Goal: Task Accomplishment & Management: Use online tool/utility

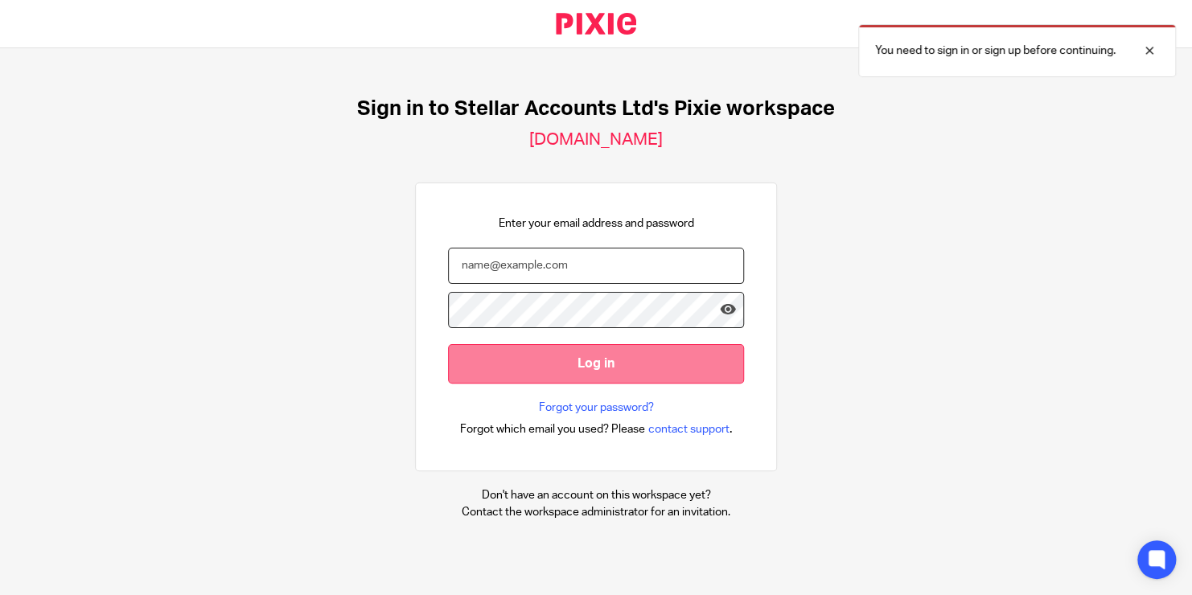
type input "shane.harrison@stellaraccounts.co.uk"
click at [562, 356] on input "Log in" at bounding box center [596, 363] width 296 height 39
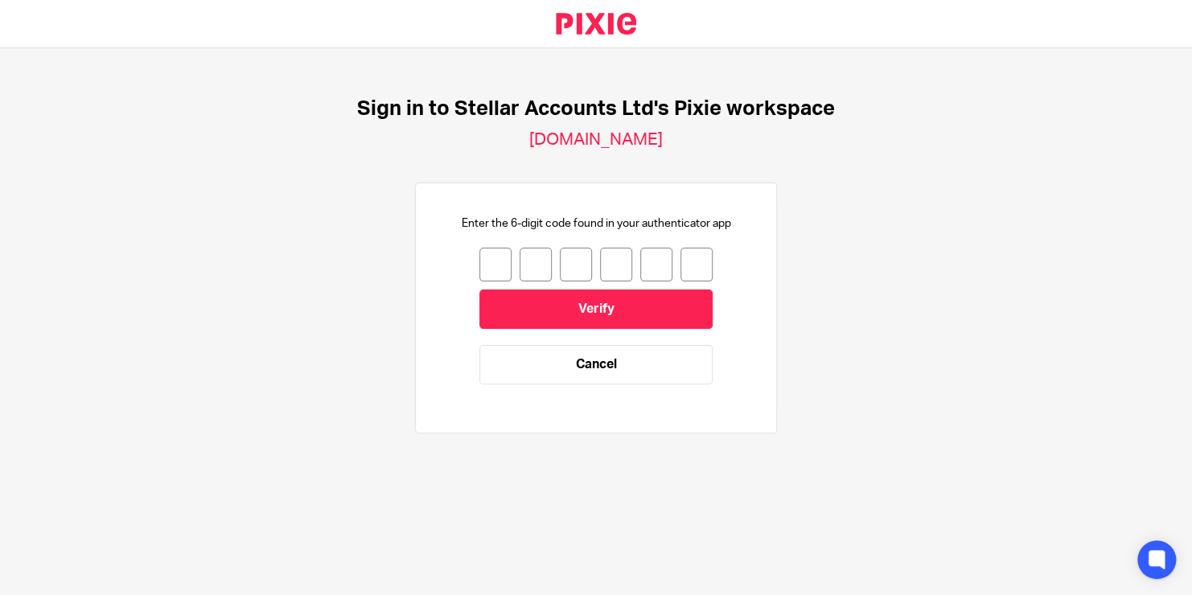
click at [491, 261] on input "number" at bounding box center [495, 265] width 32 height 34
type input "2"
type input "9"
type input "6"
type input "2"
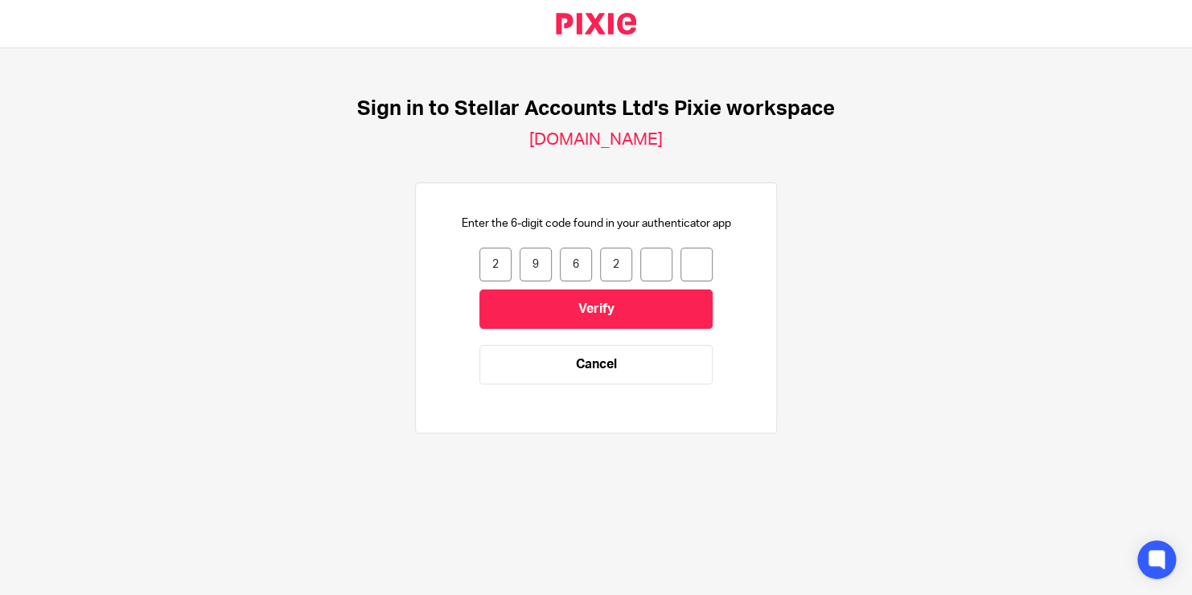
type input "1"
type input "0"
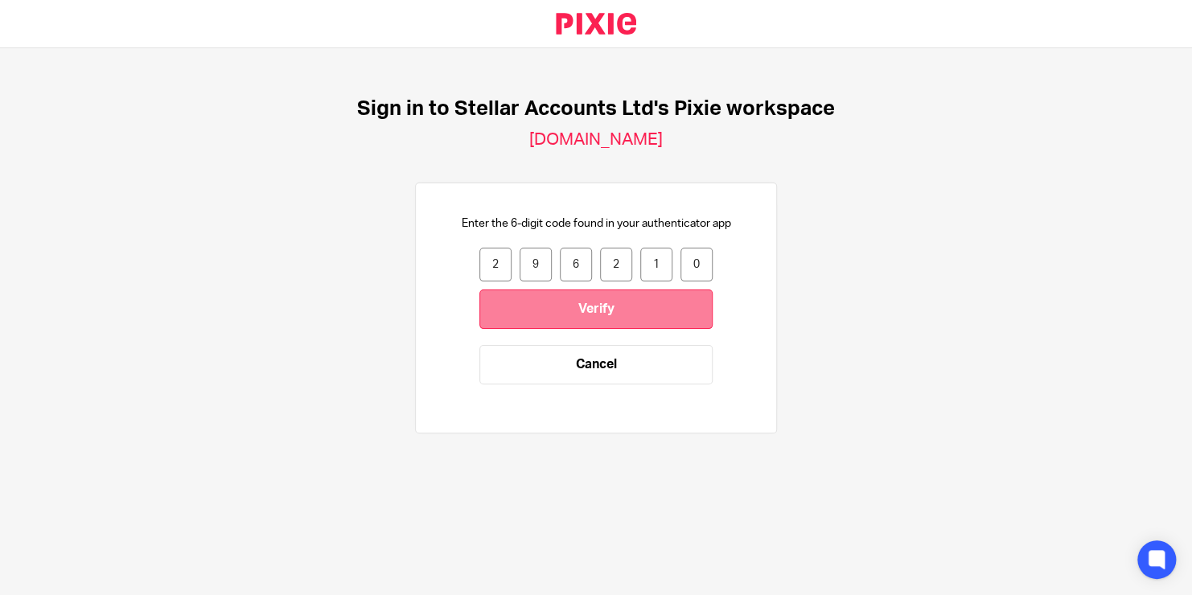
click at [579, 309] on input "Verify" at bounding box center [595, 308] width 233 height 39
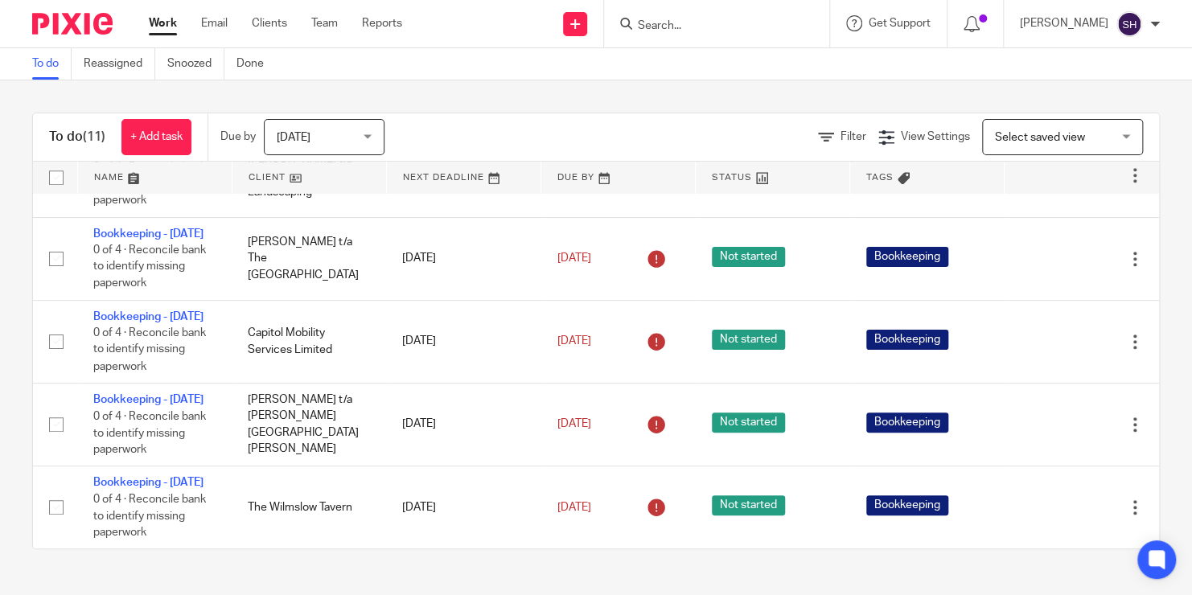
scroll to position [728, 0]
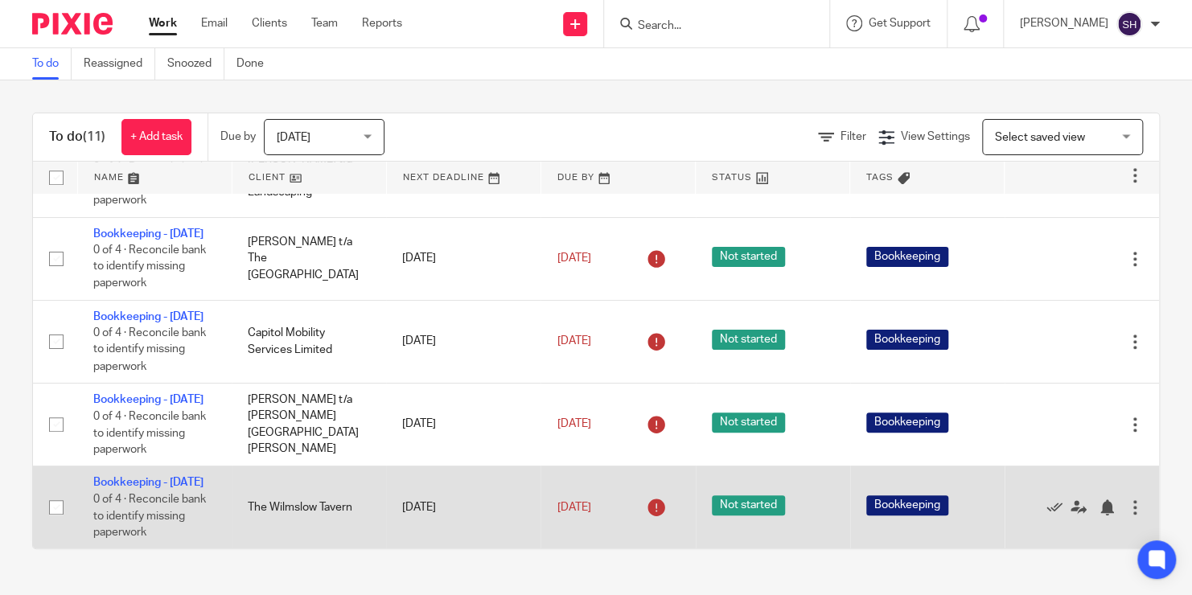
click at [147, 472] on td "Bookkeeping - July 2025 0 of 4 · Reconcile bank to identify missing paperwork" at bounding box center [154, 507] width 154 height 83
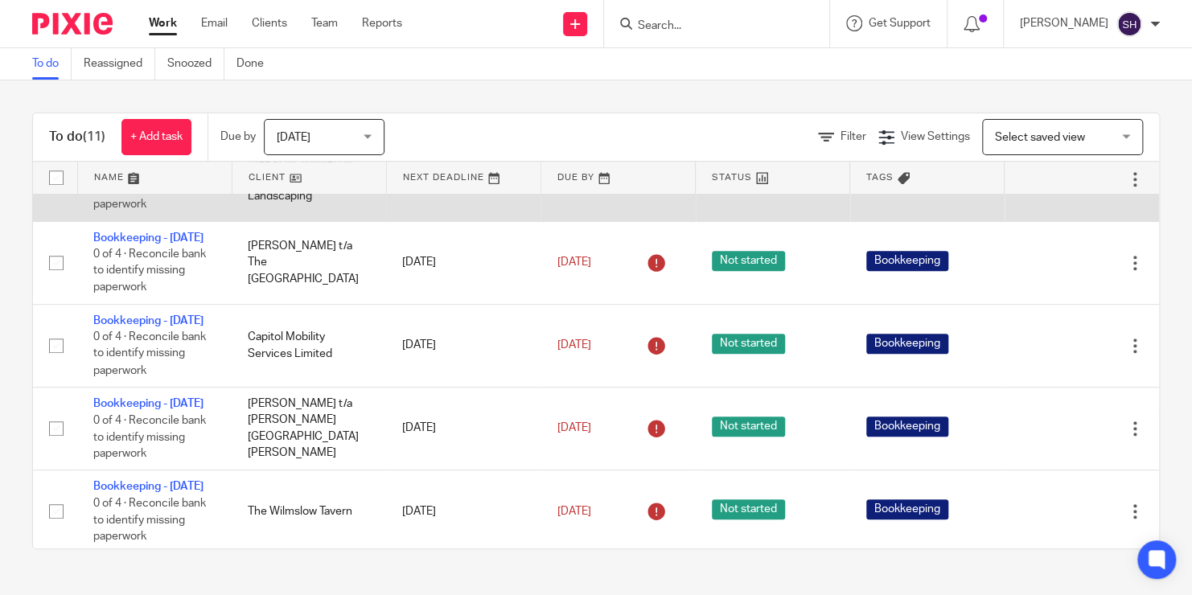
click at [133, 160] on link "Bookkeeping - [DATE]" at bounding box center [148, 154] width 110 height 11
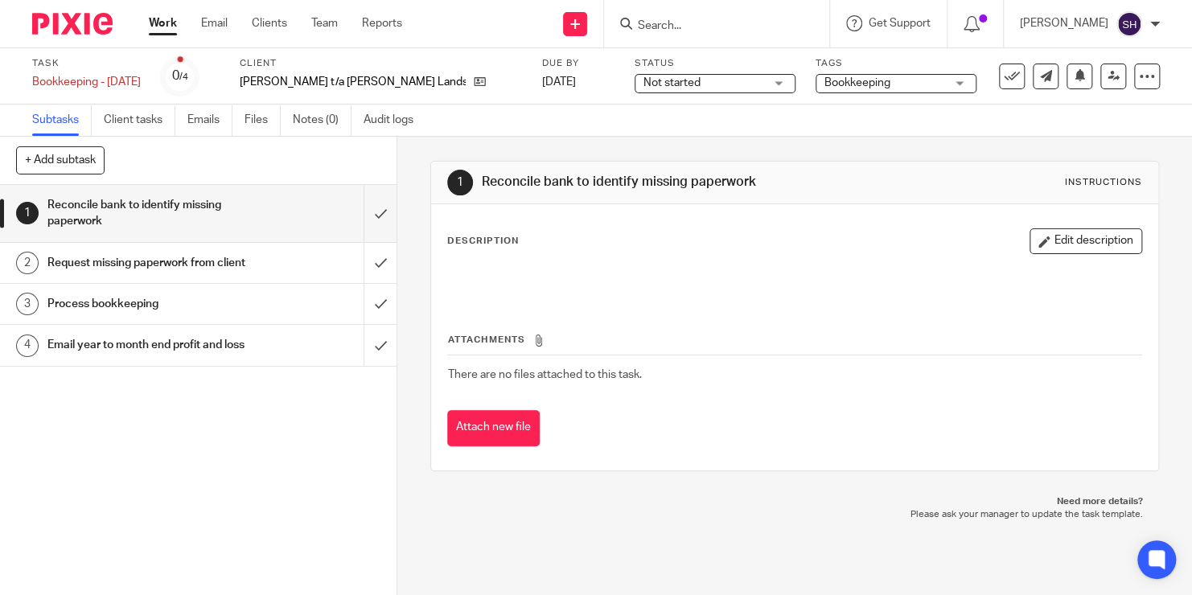
click at [716, 80] on span "Not started" at bounding box center [703, 83] width 121 height 17
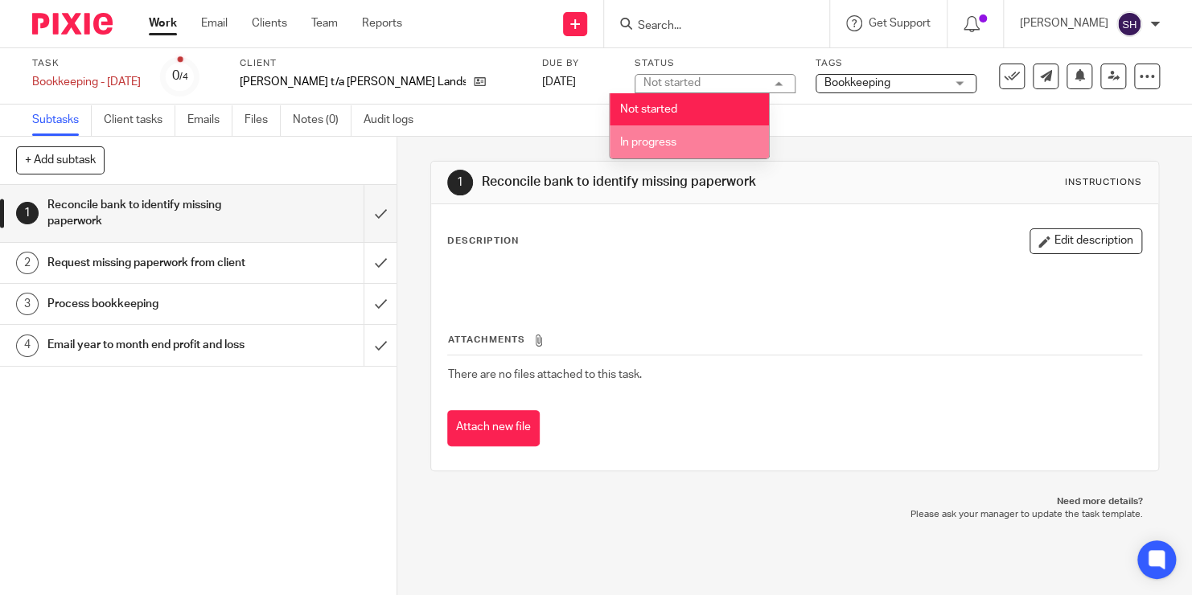
click at [684, 137] on li "In progress" at bounding box center [689, 141] width 159 height 33
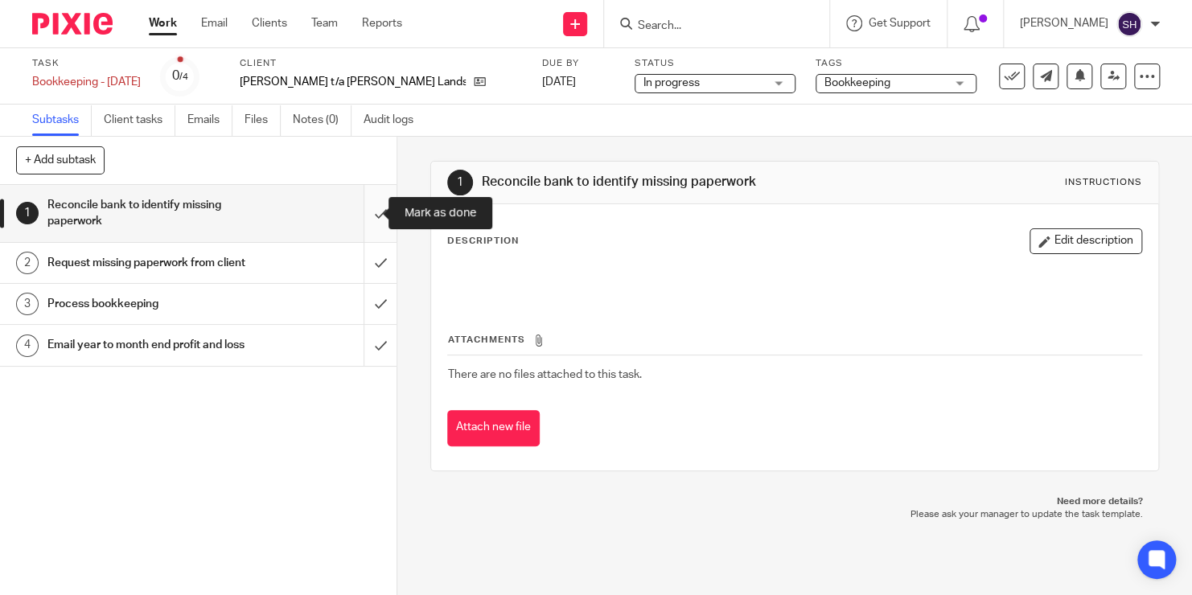
click at [372, 211] on input "submit" at bounding box center [198, 213] width 396 height 57
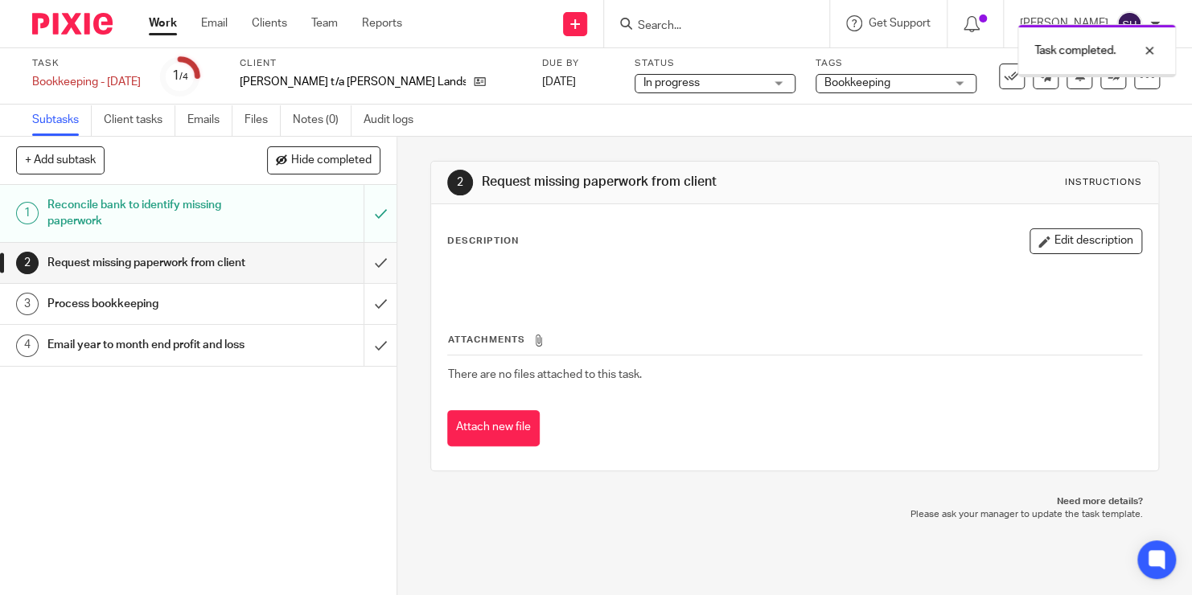
click at [362, 270] on input "submit" at bounding box center [198, 263] width 396 height 40
